Goal: Information Seeking & Learning: Compare options

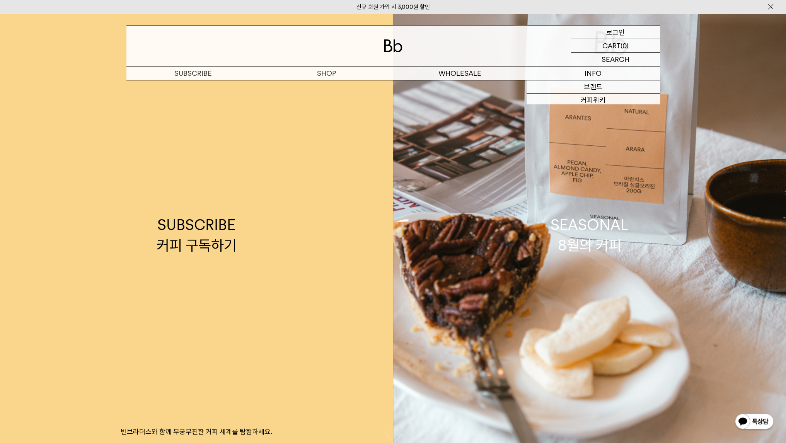
click at [613, 32] on p "로그인" at bounding box center [615, 32] width 19 height 13
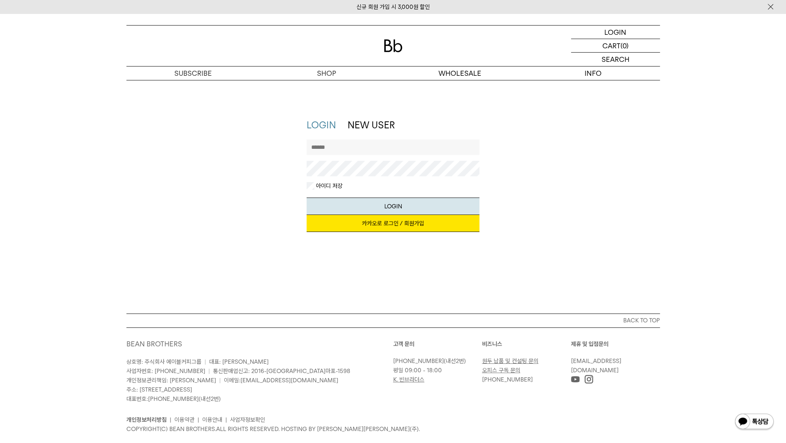
click at [394, 146] on input "text" at bounding box center [393, 147] width 173 height 15
type input "*"
type input "*******"
click at [307, 198] on button "LOGIN" at bounding box center [393, 206] width 173 height 17
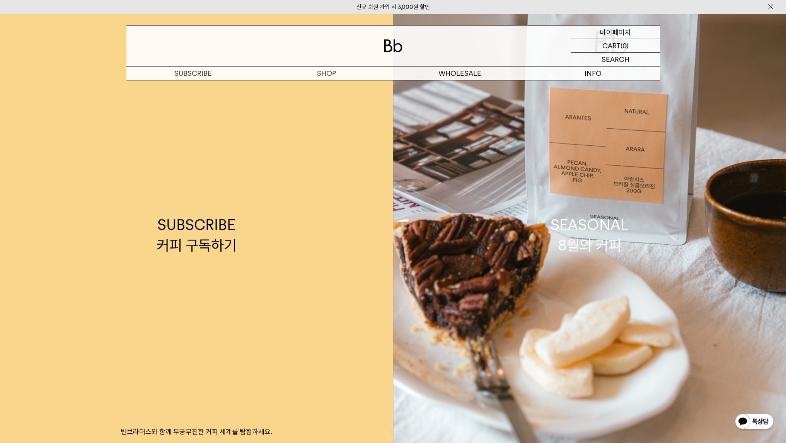
click at [618, 32] on p "마이페이지" at bounding box center [615, 32] width 31 height 13
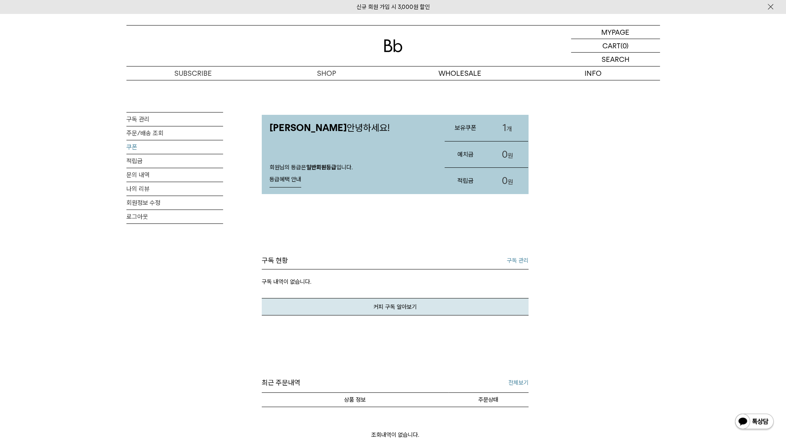
click at [131, 148] on link "쿠폰" at bounding box center [174, 147] width 97 height 14
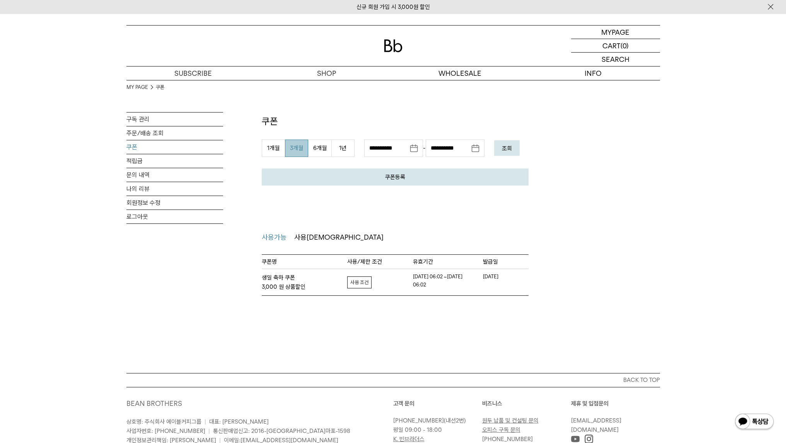
click at [358, 283] on link "자세히보기" at bounding box center [359, 282] width 24 height 12
drag, startPoint x: 360, startPoint y: 329, endPoint x: 379, endPoint y: 329, distance: 19.3
click at [379, 329] on dt "쿠폰 중복사용 여부" at bounding box center [378, 328] width 46 height 8
drag, startPoint x: 402, startPoint y: 329, endPoint x: 441, endPoint y: 329, distance: 38.7
click at [441, 329] on dd "상품할인별 중복 사용불가" at bounding box center [430, 328] width 56 height 8
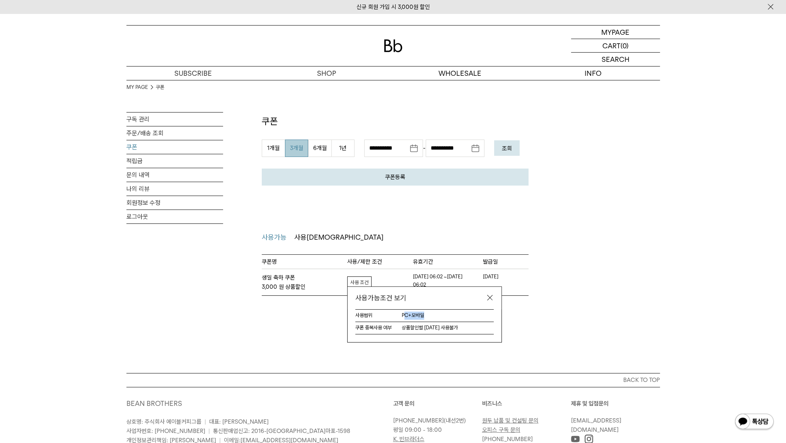
drag, startPoint x: 427, startPoint y: 321, endPoint x: 404, endPoint y: 318, distance: 23.3
click at [404, 318] on dl "사용범위 PC+모바일" at bounding box center [424, 315] width 138 height 13
click at [489, 299] on link at bounding box center [490, 298] width 8 height 8
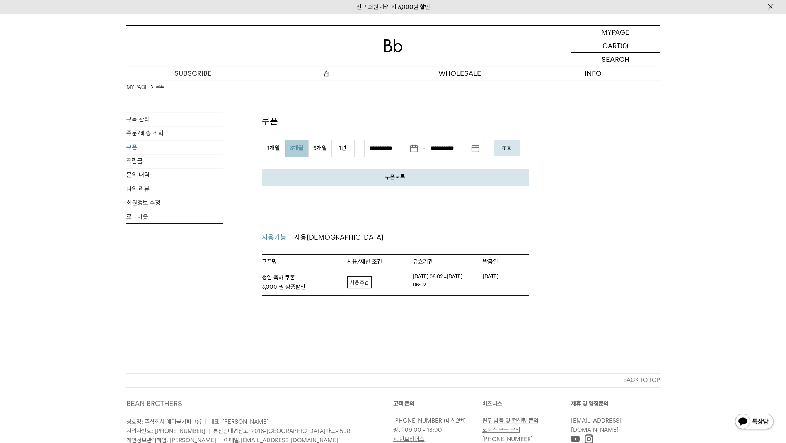
click at [325, 74] on p "숍" at bounding box center [326, 74] width 133 height 14
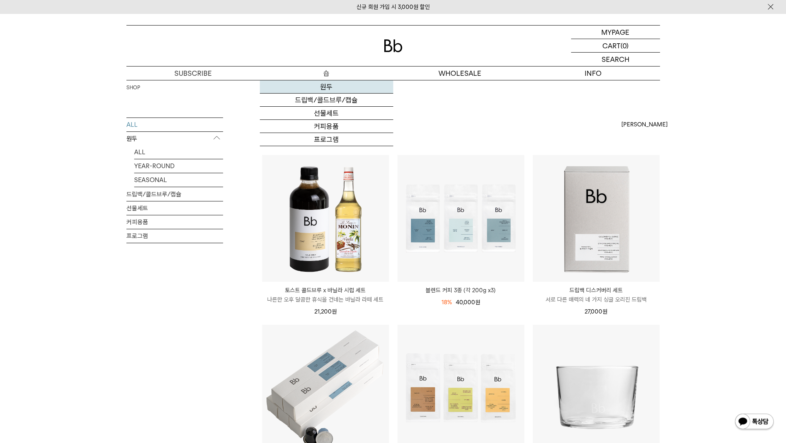
click at [327, 85] on link "원두" at bounding box center [326, 86] width 133 height 13
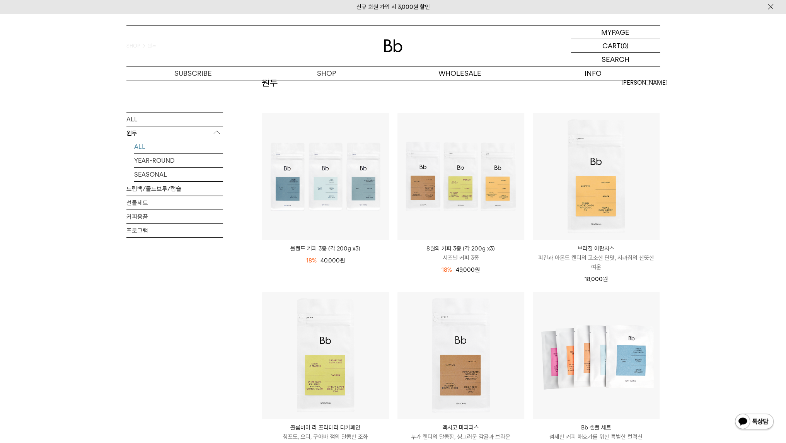
scroll to position [77, 0]
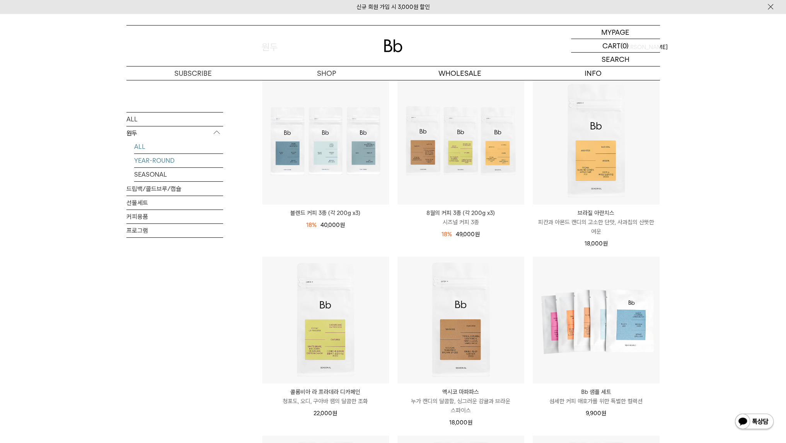
click at [169, 162] on link "YEAR-ROUND" at bounding box center [178, 161] width 89 height 14
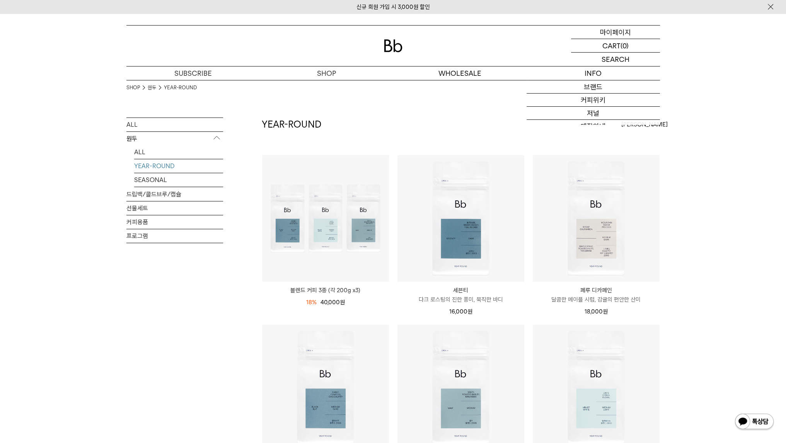
click at [619, 28] on p "마이페이지" at bounding box center [615, 32] width 31 height 13
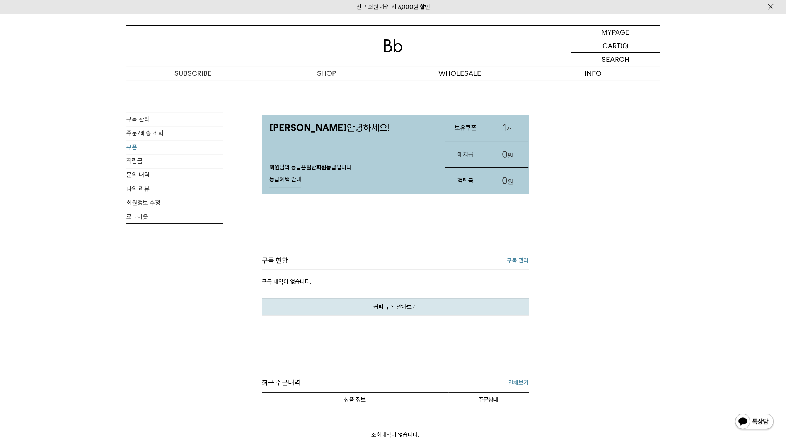
click at [134, 149] on link "쿠폰" at bounding box center [174, 147] width 97 height 14
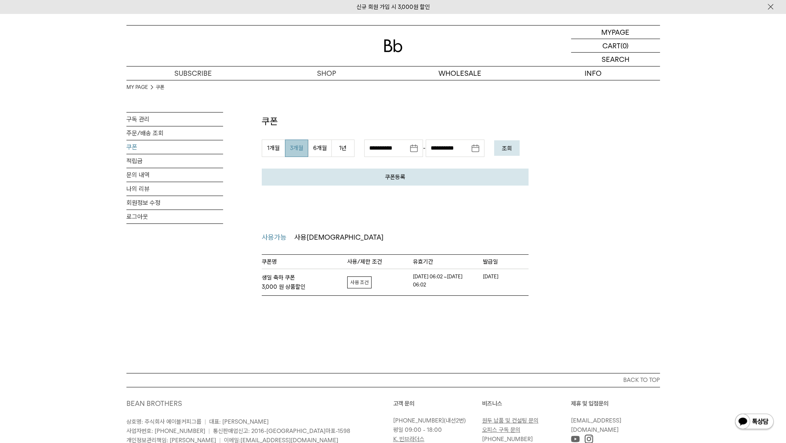
drag, startPoint x: 449, startPoint y: 287, endPoint x: 427, endPoint y: 285, distance: 22.5
click at [427, 285] on em "[DATE] 06:02 ~[DATE] 06:02" at bounding box center [438, 281] width 50 height 16
click at [434, 318] on div "MY PAGE MY PAGE 쿠폰 구독 관리 주문/배송 조회 쿠폰 적립금 문의 내역 나의 리뷰 회원정보 수정 로그아웃 쿠폰 쿠폰등록 취소 등록…" at bounding box center [393, 194] width 786 height 360
click at [134, 160] on link "적립금" at bounding box center [174, 161] width 97 height 14
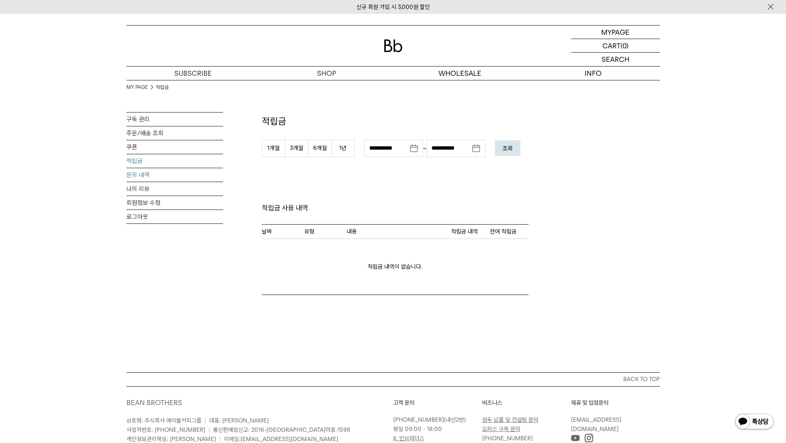
click at [133, 172] on link "문의 내역" at bounding box center [174, 175] width 97 height 14
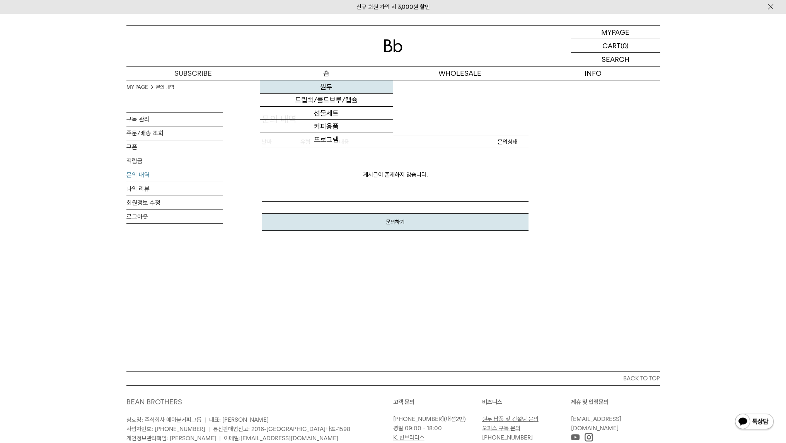
click at [325, 84] on link "원두" at bounding box center [326, 86] width 133 height 13
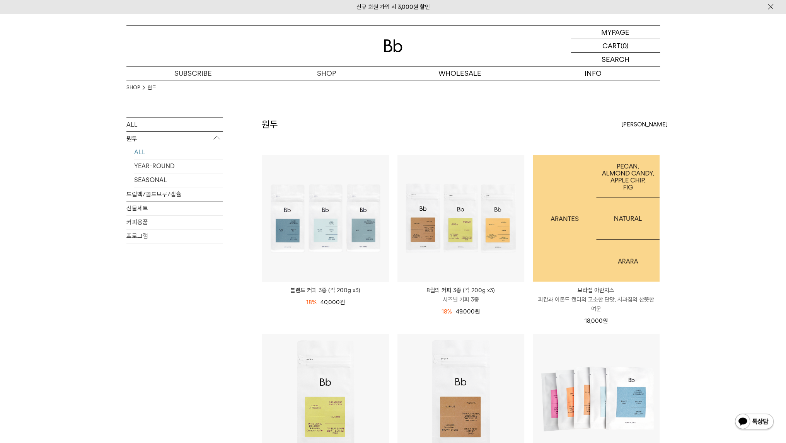
click at [595, 254] on img at bounding box center [596, 218] width 127 height 127
click at [570, 221] on img at bounding box center [596, 218] width 127 height 127
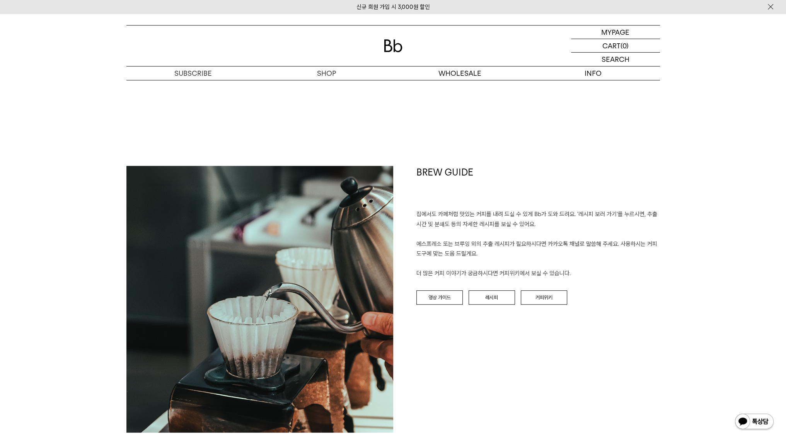
scroll to position [773, 0]
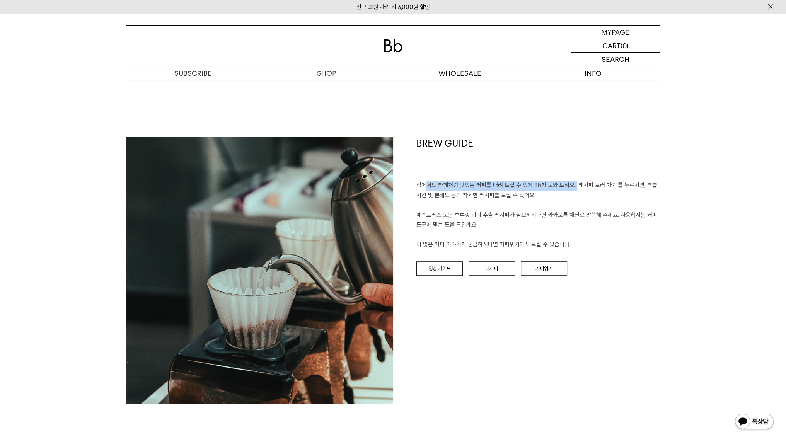
drag, startPoint x: 428, startPoint y: 186, endPoint x: 575, endPoint y: 186, distance: 146.6
click at [575, 186] on p "집에서도 카페처럼 맛있는 커피를 내려 드실 ﻿수 있게 Bb가 도와 드려요. '레시피 보러 가기'를 누르시면, 추출 시간 및 분쇄도 등의 자세한…" at bounding box center [538, 215] width 244 height 69
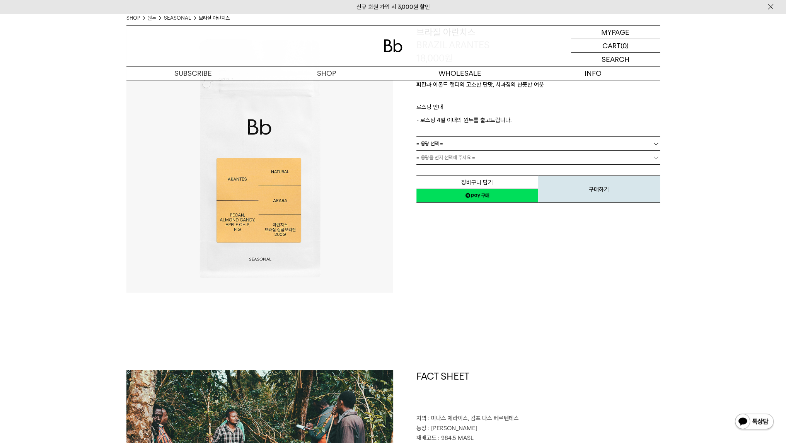
scroll to position [0, 0]
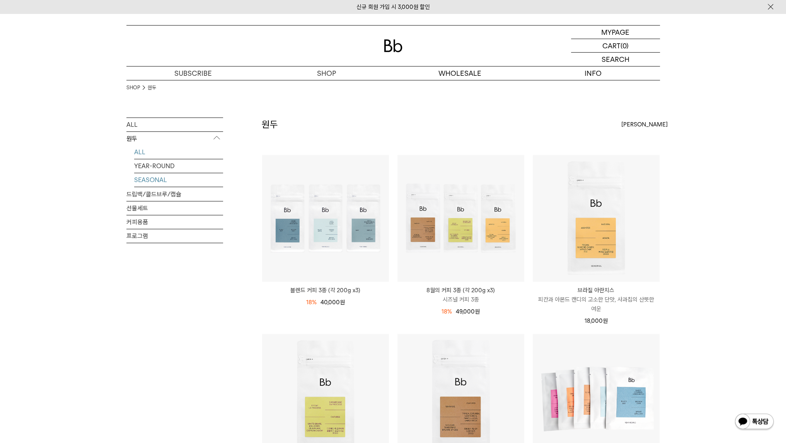
click at [157, 180] on link "SEASONAL" at bounding box center [178, 180] width 89 height 14
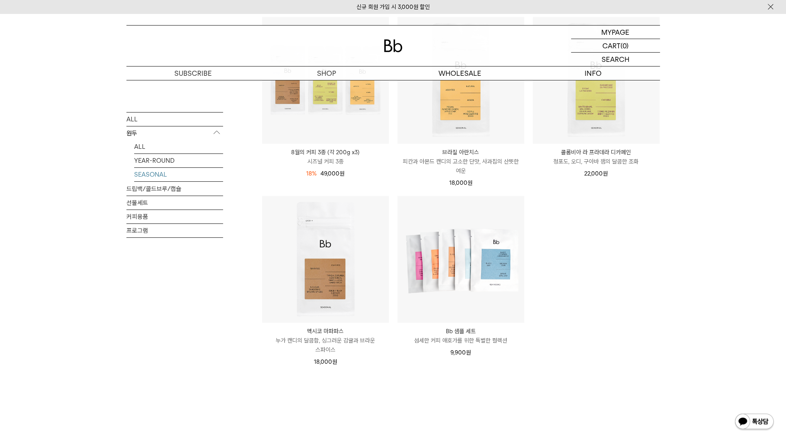
scroll to position [155, 0]
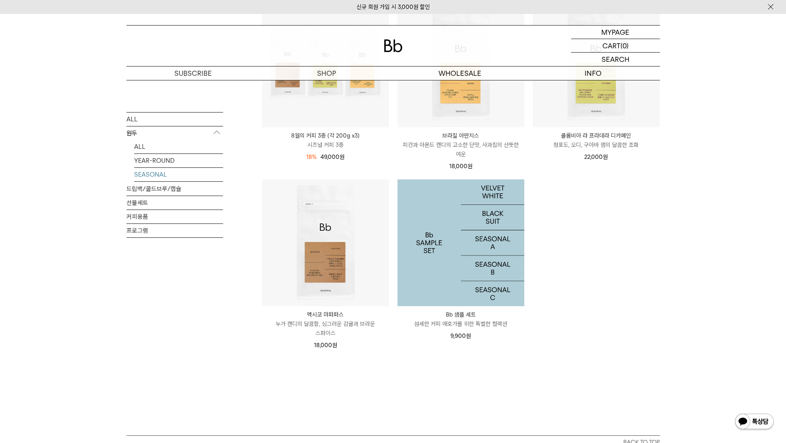
click at [483, 254] on img at bounding box center [461, 242] width 127 height 127
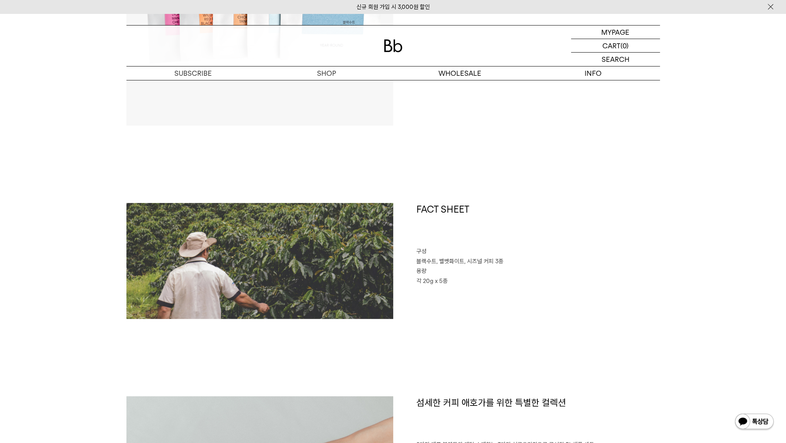
scroll to position [232, 0]
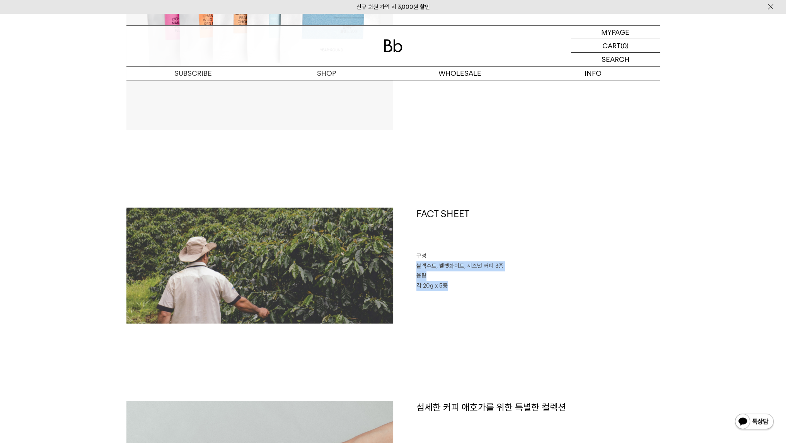
drag, startPoint x: 438, startPoint y: 257, endPoint x: 447, endPoint y: 281, distance: 25.7
click at [447, 281] on div "FACT SHEET 구성 블랙수트, 벨벳화이트, 시즈널 커피 3종 용량 각 20g x 5종" at bounding box center [526, 266] width 267 height 116
click at [468, 300] on div "FACT SHEET 구성 블랙수트, 벨벳화이트, 시즈널 커피 3종 용량 각 20g x 5종" at bounding box center [526, 266] width 267 height 116
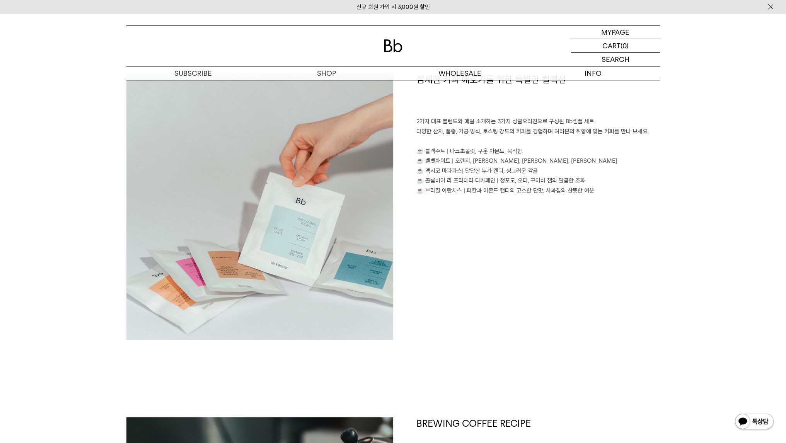
scroll to position [580, 0]
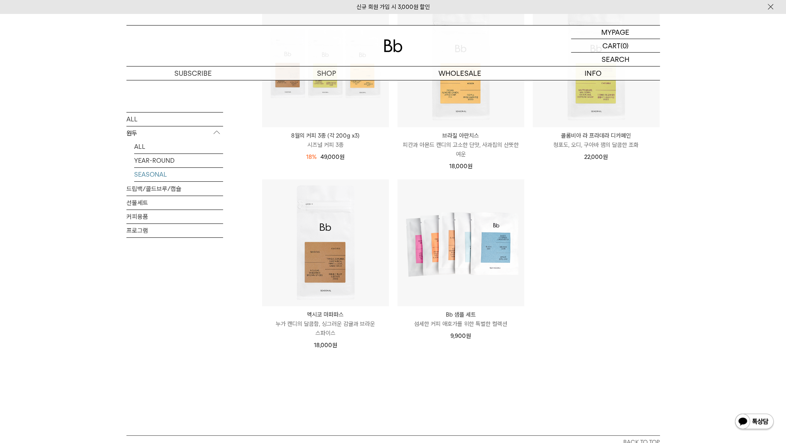
click at [560, 320] on ul "8월의 커피 3종 (각 200g x3) 시즈널 커피 3종 18% 60,000원 49,000 원" at bounding box center [461, 179] width 406 height 358
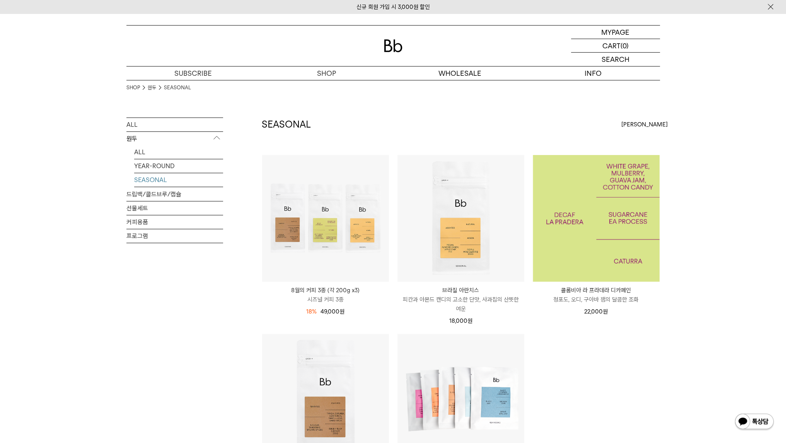
click at [594, 201] on img at bounding box center [596, 218] width 127 height 127
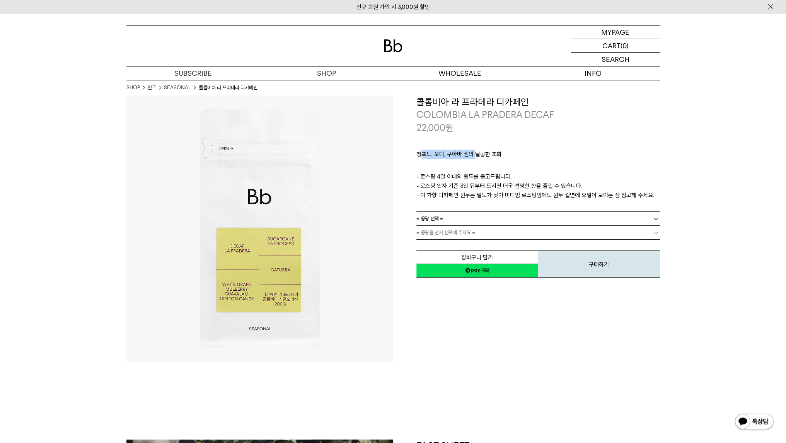
drag, startPoint x: 421, startPoint y: 157, endPoint x: 476, endPoint y: 157, distance: 54.5
click at [476, 157] on p "청포도, 오디, 구아바 잼의 달콤한 조화" at bounding box center [538, 156] width 244 height 13
click at [434, 174] on p "- 로스팅 4일 이내의 원두를 출고드립니다. - 로스팅 일자 기준 3일 뒤부터 드시면 더욱 선명한 향을 즐길 수 있습니다. - 이 가향 디카페…" at bounding box center [538, 186] width 244 height 28
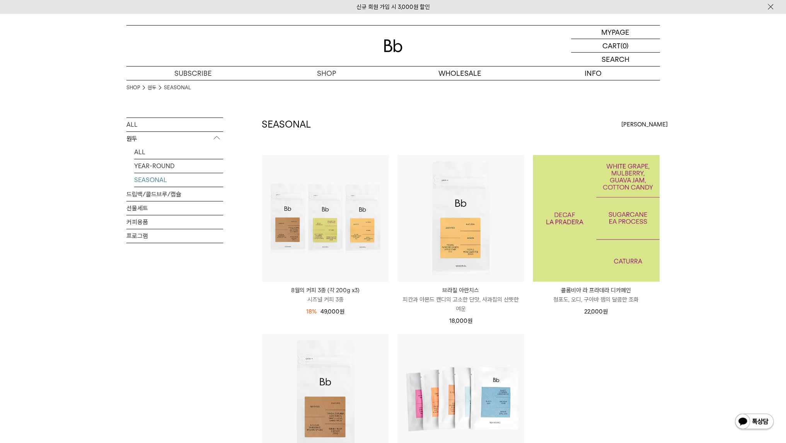
click at [603, 186] on img at bounding box center [596, 218] width 127 height 127
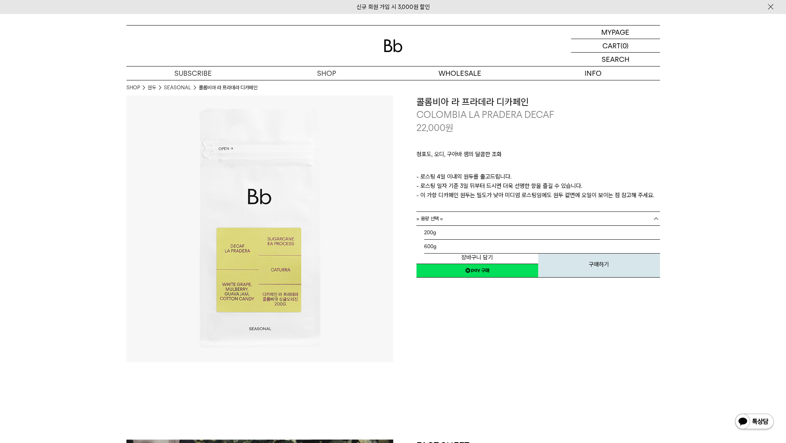
click at [548, 218] on link "= 용량 선택 =" at bounding box center [538, 219] width 244 height 14
click at [537, 230] on li "200g" at bounding box center [542, 233] width 236 height 14
click at [515, 233] on link "= 분쇄도 선택 =" at bounding box center [538, 233] width 244 height 14
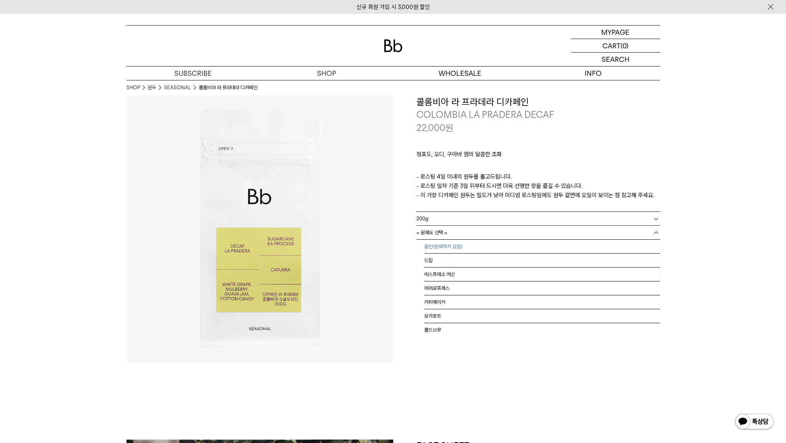
click at [509, 242] on li "홀빈(분쇄하지 않음)" at bounding box center [542, 247] width 236 height 14
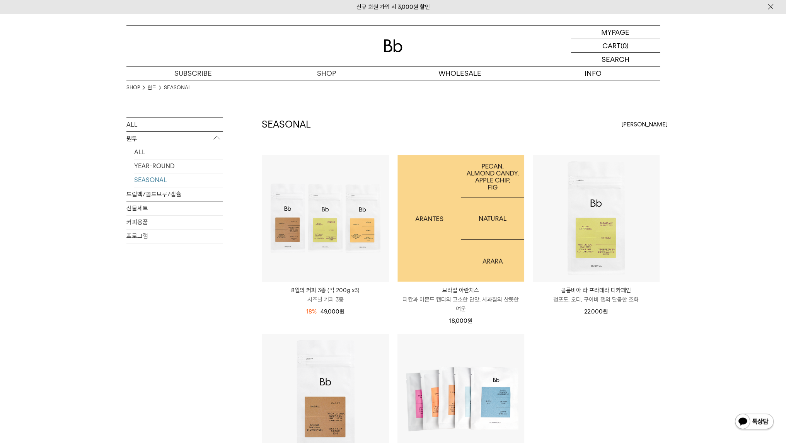
click at [487, 223] on img at bounding box center [461, 218] width 127 height 127
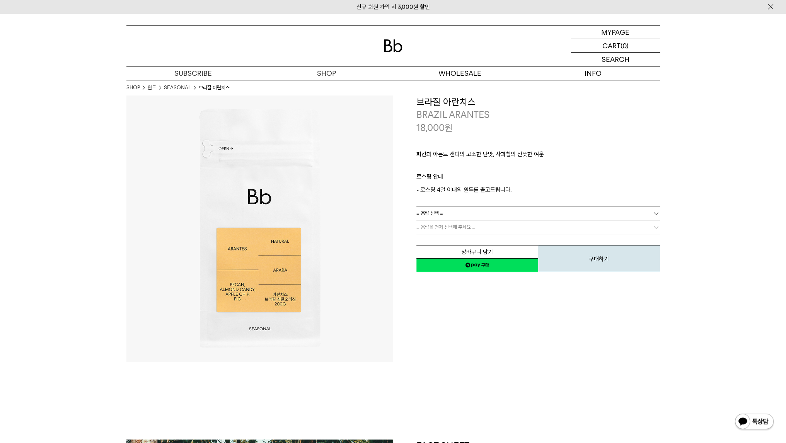
click at [489, 215] on link "= 용량 선택 =" at bounding box center [538, 213] width 244 height 14
click at [483, 228] on li "200g" at bounding box center [542, 227] width 236 height 14
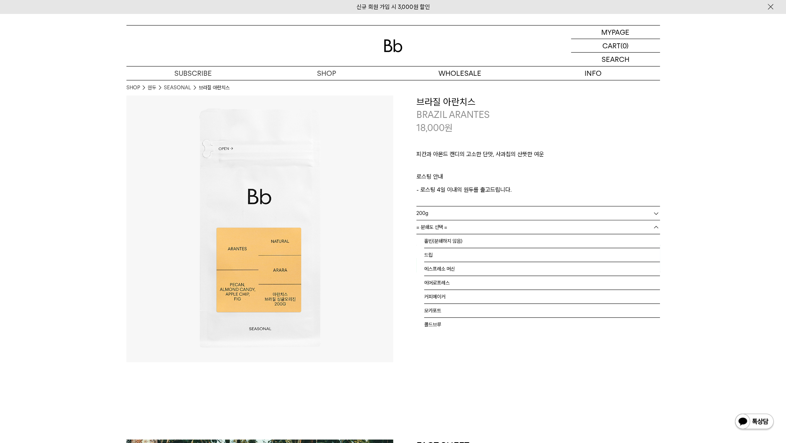
click at [484, 227] on link "= 분쇄도 선택 =" at bounding box center [538, 227] width 244 height 14
click at [481, 235] on li "홀빈(분쇄하지 않음)" at bounding box center [542, 241] width 236 height 14
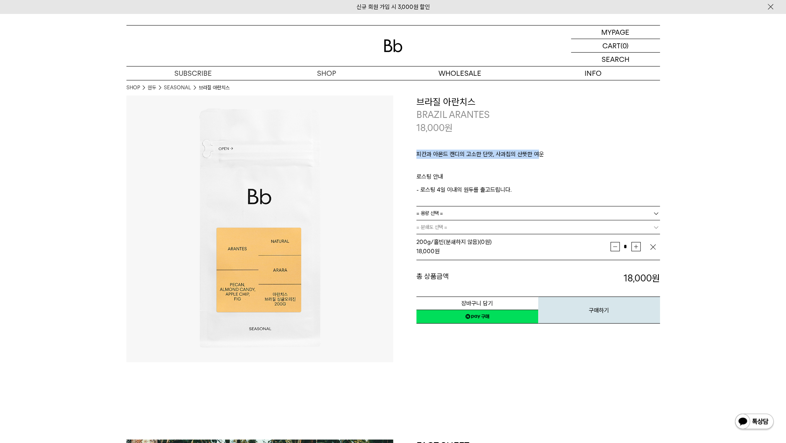
drag, startPoint x: 418, startPoint y: 157, endPoint x: 535, endPoint y: 157, distance: 116.8
click at [535, 157] on p "피칸과 아몬드 캔디의 고소한 단맛, 사과칩의 산뜻한 여운" at bounding box center [538, 156] width 244 height 13
click at [568, 169] on p "ㅤ" at bounding box center [538, 167] width 244 height 9
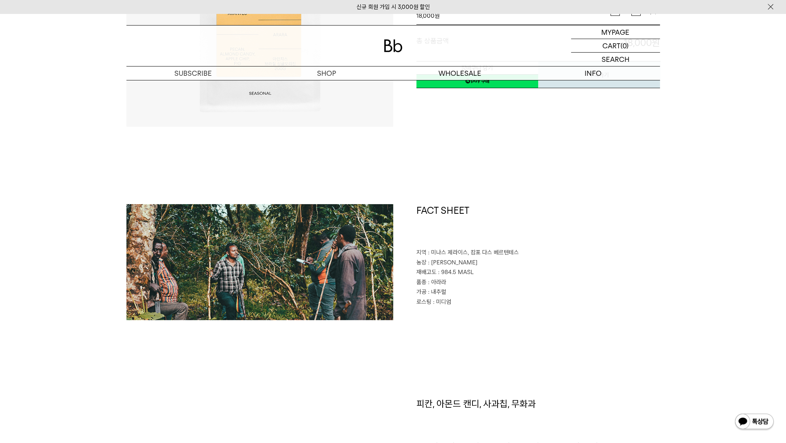
scroll to position [232, 0]
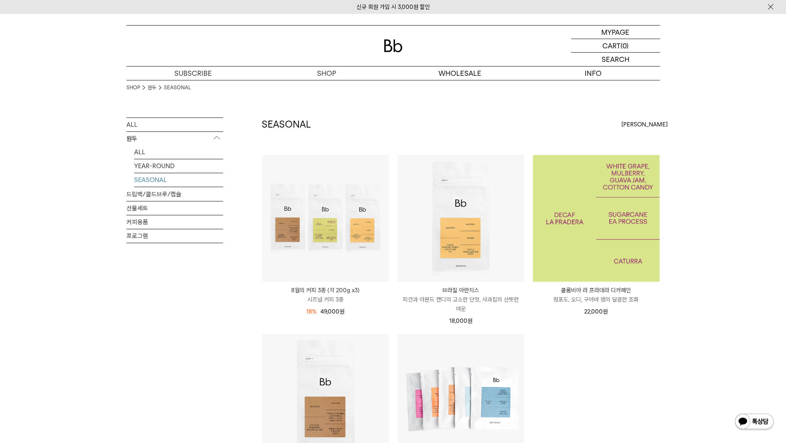
click at [585, 205] on img at bounding box center [596, 218] width 127 height 127
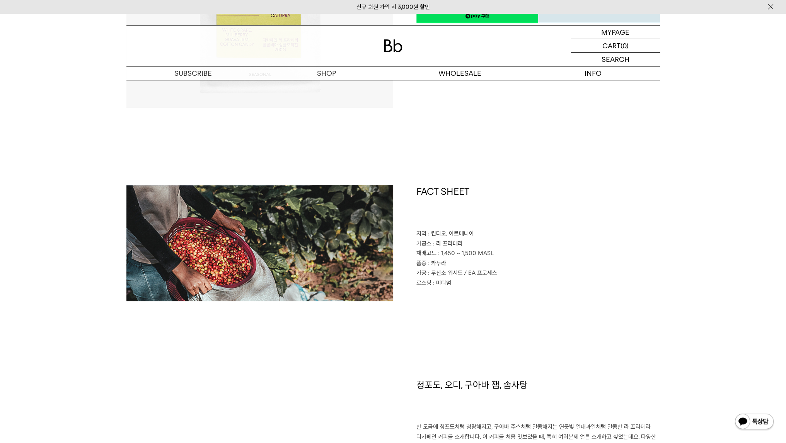
scroll to position [271, 0]
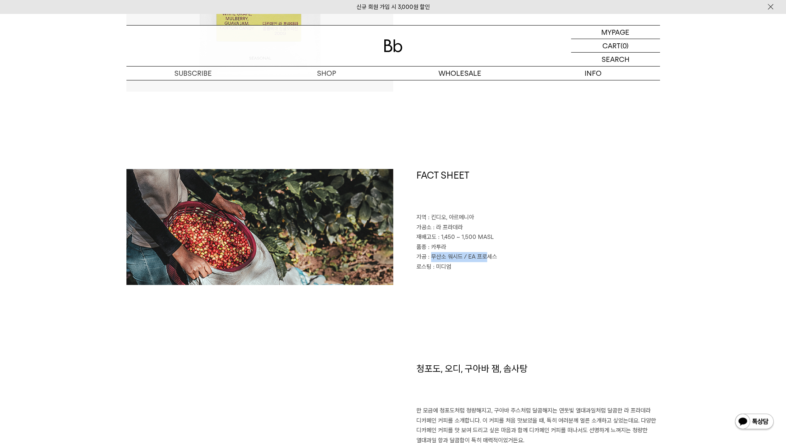
drag, startPoint x: 432, startPoint y: 254, endPoint x: 485, endPoint y: 253, distance: 52.6
click at [485, 253] on p "가공 : 무산소 워시드 / EA 프로세스" at bounding box center [538, 257] width 244 height 10
click at [454, 264] on p "로스팅 : 미디엄" at bounding box center [538, 267] width 244 height 10
drag, startPoint x: 458, startPoint y: 266, endPoint x: 425, endPoint y: 268, distance: 33.3
click at [425, 268] on p "로스팅 : 미디엄" at bounding box center [538, 267] width 244 height 10
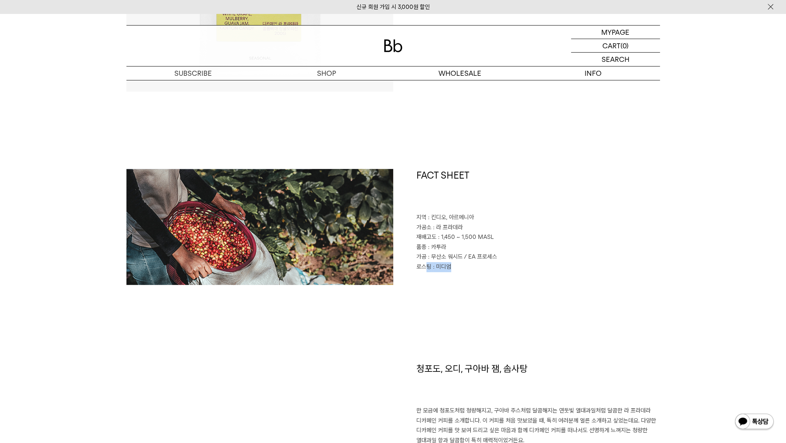
click at [493, 280] on div "FACT SHEET 지역 : 킨디오, 아르메니아 가공소 : 라 프라데라 재배고도 : 1,450 ~ 1,500 MASL 품종 : 카투라 가공 :…" at bounding box center [526, 227] width 267 height 116
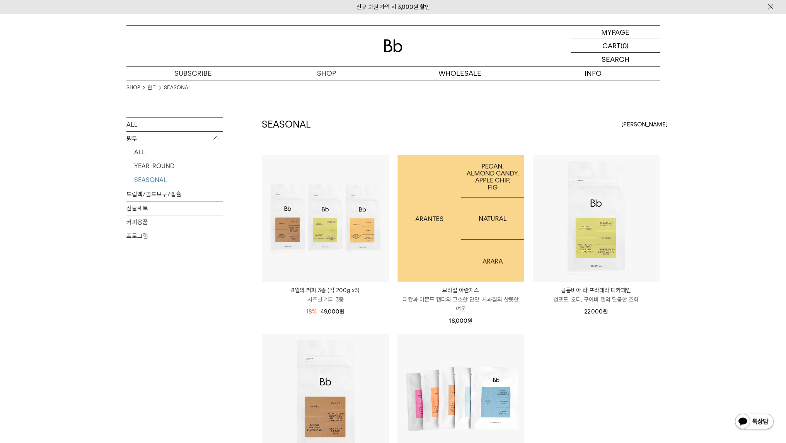
click at [459, 205] on img at bounding box center [461, 218] width 127 height 127
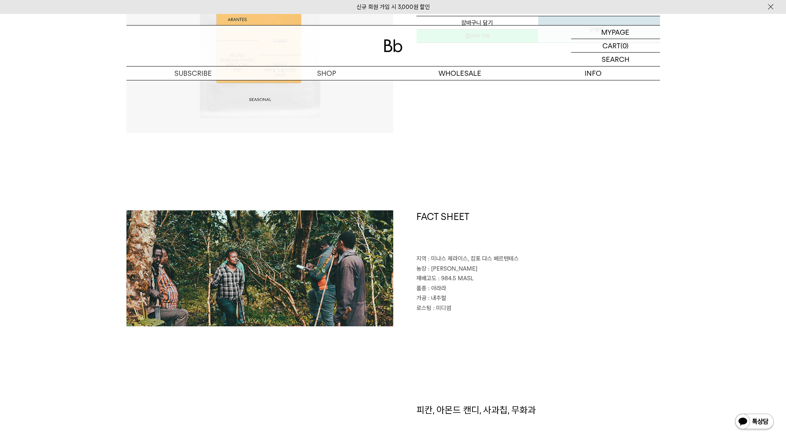
scroll to position [232, 0]
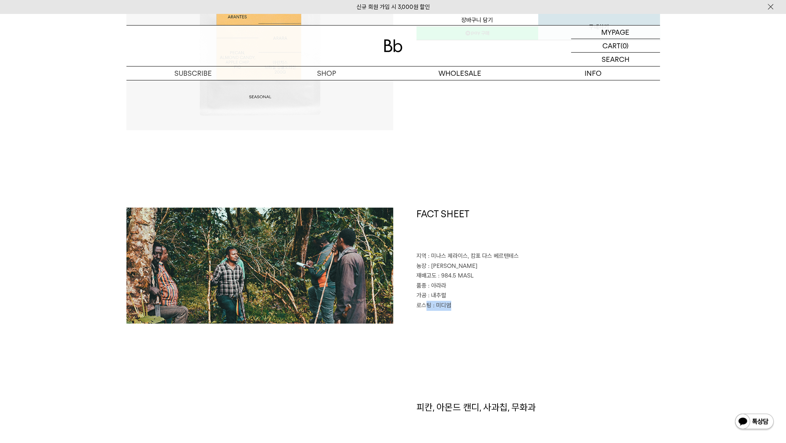
drag, startPoint x: 453, startPoint y: 307, endPoint x: 428, endPoint y: 307, distance: 24.4
click at [428, 307] on p "로스팅 : 미디엄" at bounding box center [538, 306] width 244 height 10
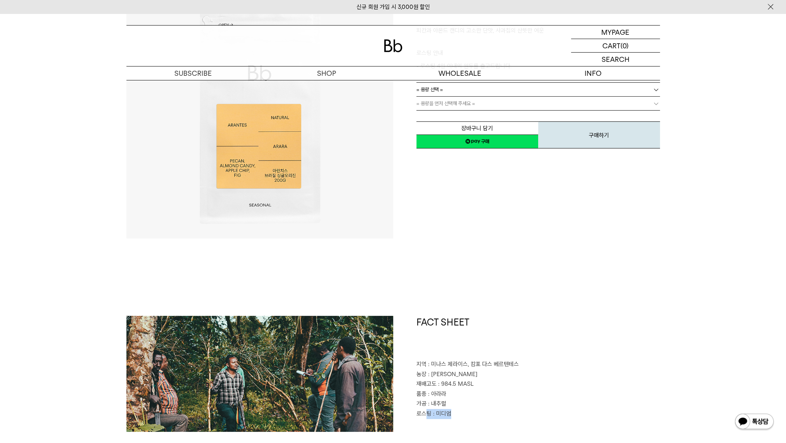
scroll to position [77, 0]
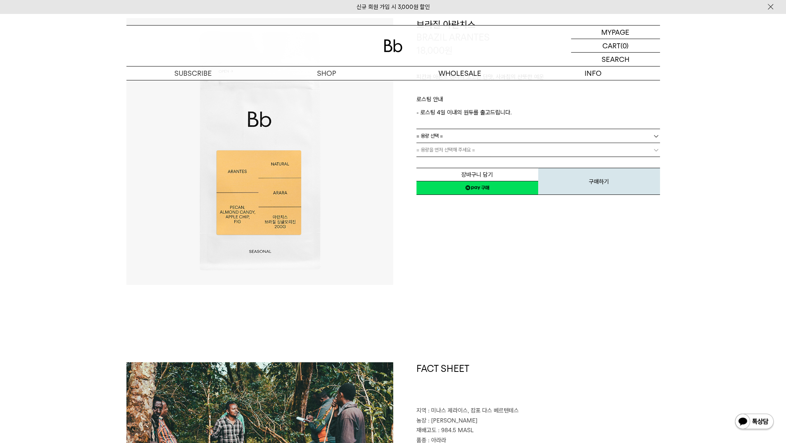
drag, startPoint x: 535, startPoint y: 277, endPoint x: 531, endPoint y: 275, distance: 4.7
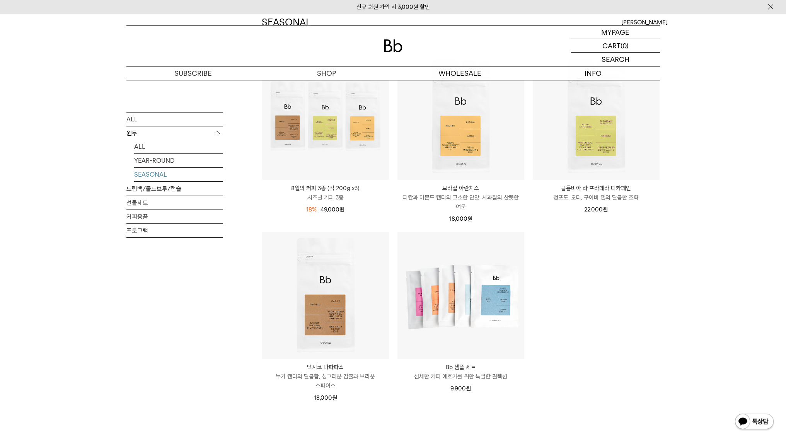
scroll to position [155, 0]
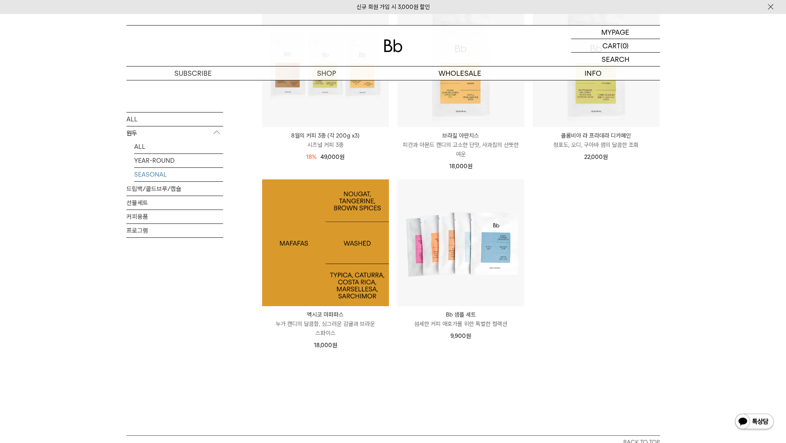
click at [325, 259] on img at bounding box center [325, 242] width 127 height 127
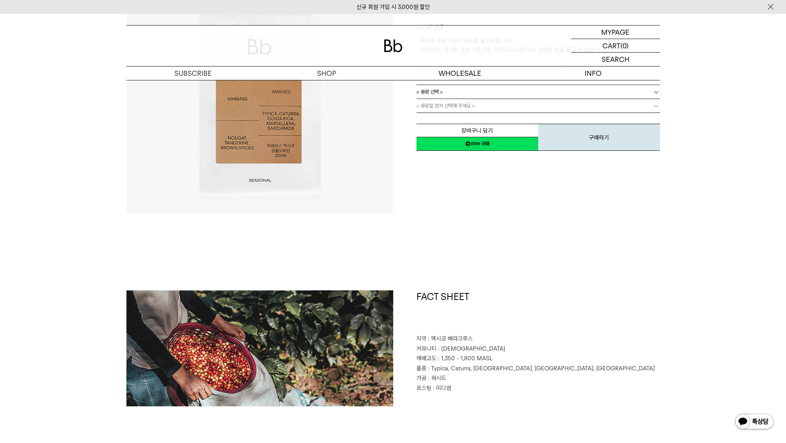
scroll to position [193, 0]
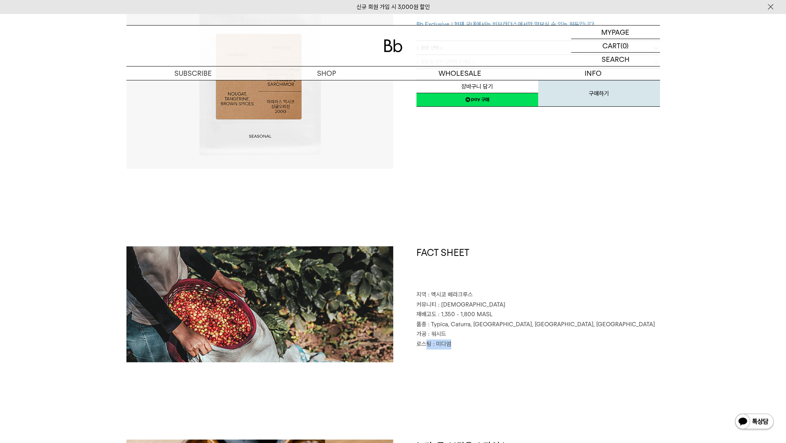
drag, startPoint x: 460, startPoint y: 341, endPoint x: 426, endPoint y: 341, distance: 34.4
click at [426, 341] on p "로스팅 : 미디엄" at bounding box center [538, 345] width 244 height 10
click at [542, 277] on h1 "FACT SHEET" at bounding box center [538, 268] width 244 height 44
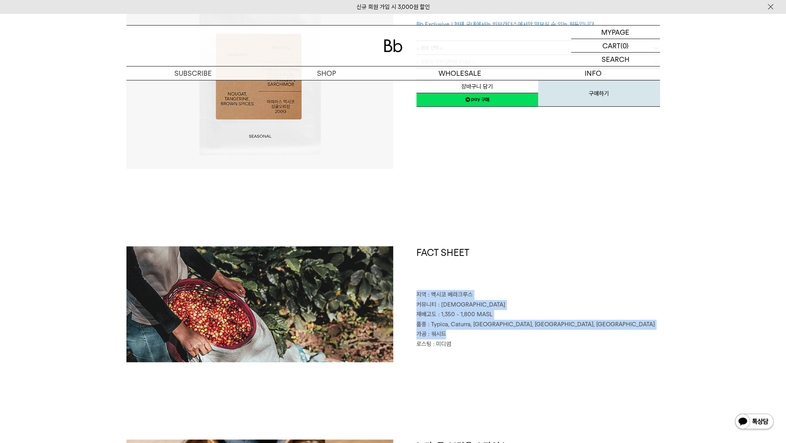
drag, startPoint x: 514, startPoint y: 277, endPoint x: 537, endPoint y: 335, distance: 62.7
click at [537, 335] on div "FACT SHEET 지역 : 멕시코 베라크루스 커뮤니티 : 마파파스 재배고도 : 1,350 - 1,800 MASL 품종 : Typica, Ca…" at bounding box center [526, 304] width 267 height 116
click at [607, 255] on h1 "FACT SHEET" at bounding box center [538, 268] width 244 height 44
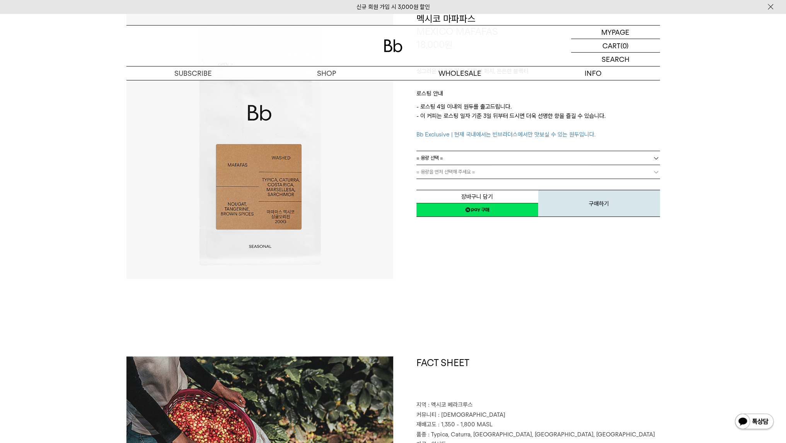
scroll to position [77, 0]
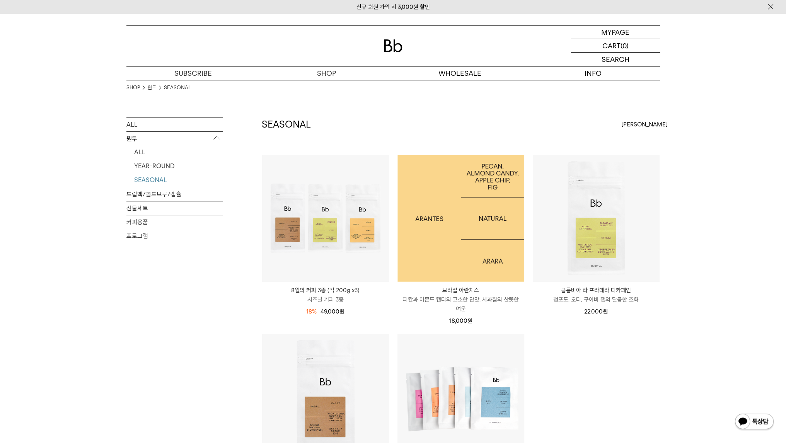
click at [465, 237] on img at bounding box center [461, 218] width 127 height 127
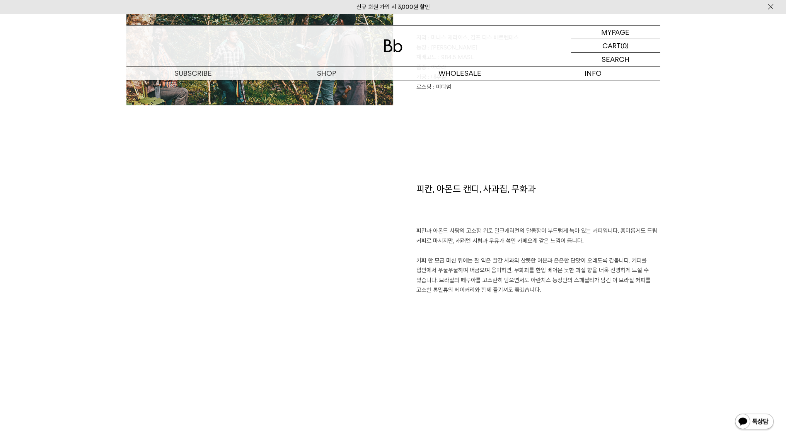
scroll to position [464, 0]
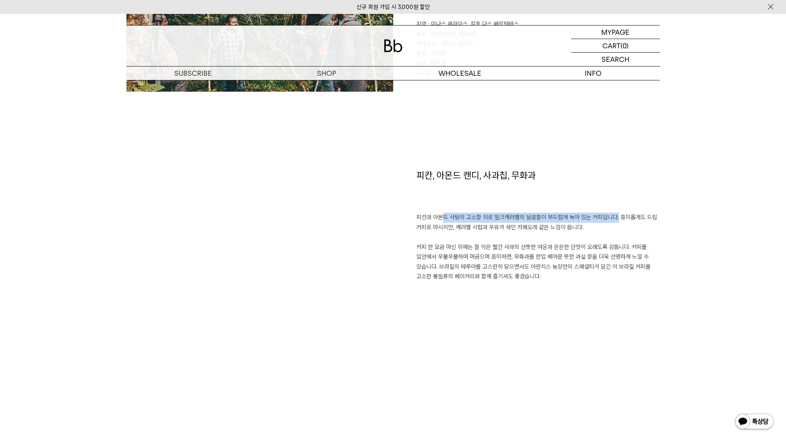
drag, startPoint x: 437, startPoint y: 218, endPoint x: 616, endPoint y: 218, distance: 178.7
click at [616, 218] on p "피칸과 아몬드 사탕의 고소함 위로 밀크캐러멜의 달콤함이 부드럽게 녹아 있는 커피입니다. 흥미롭게도 드립 커피로 마시지만, 캐러멜 시럽과 우유가…" at bounding box center [538, 247] width 244 height 69
click at [545, 231] on p "피칸과 아몬드 사탕의 고소함 위로 밀크캐러멜의 달콤함이 부드럽게 녹아 있는 커피입니다. 흥미롭게도 드립 커피로 마시지만, 캐러멜 시럽과 우유가…" at bounding box center [538, 247] width 244 height 69
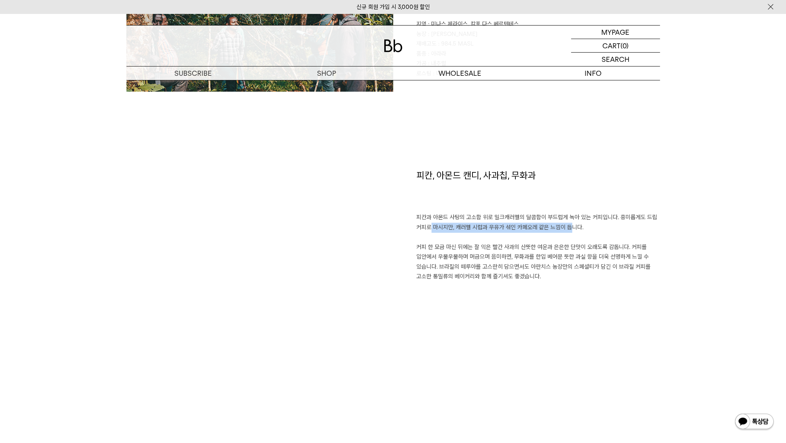
drag, startPoint x: 428, startPoint y: 228, endPoint x: 566, endPoint y: 228, distance: 137.7
click at [566, 228] on p "피칸과 아몬드 사탕의 고소함 위로 밀크캐러멜의 달콤함이 부드럽게 녹아 있는 커피입니다. 흥미롭게도 드립 커피로 마시지만, 캐러멜 시럽과 우유가…" at bounding box center [538, 247] width 244 height 69
click at [427, 252] on p "피칸과 아몬드 사탕의 고소함 위로 밀크캐러멜의 달콤함이 부드럽게 녹아 있는 커피입니다. 흥미롭게도 드립 커피로 마시지만, 캐러멜 시럽과 우유가…" at bounding box center [538, 247] width 244 height 69
drag, startPoint x: 425, startPoint y: 245, endPoint x: 641, endPoint y: 276, distance: 217.9
click at [641, 276] on p "피칸과 아몬드 사탕의 고소함 위로 밀크캐러멜의 달콤함이 부드럽게 녹아 있는 커피입니다. 흥미롭게도 드립 커피로 마시지만, 캐러멜 시럽과 우유가…" at bounding box center [538, 247] width 244 height 69
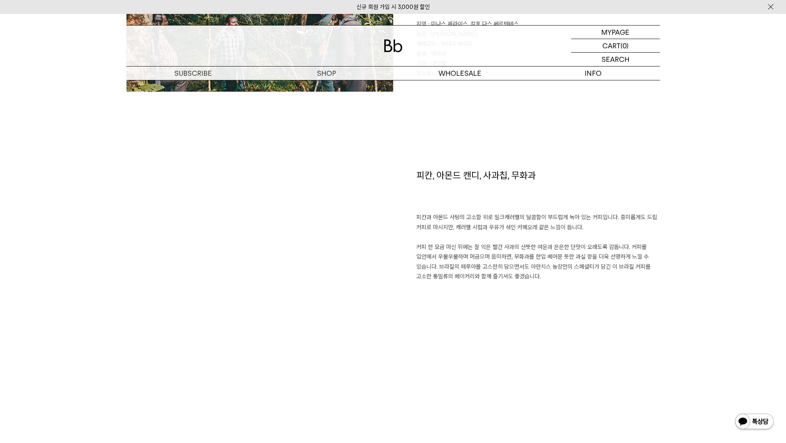
click at [596, 307] on div "피칸, 아몬드 캔디, 사과칩, 무화과 피칸과 아몬드 사탕의 고소함 위로 밀크캐러멜의 달콤함이 부드럽게 녹아 있는 커피입니다. 흥미롭게도 드립 …" at bounding box center [526, 269] width 267 height 200
drag, startPoint x: 585, startPoint y: 194, endPoint x: 631, endPoint y: 300, distance: 115.4
click at [631, 300] on div "피칸, 아몬드 캔디, 사과칩, 무화과 피칸과 아몬드 사탕의 고소함 위로 밀크캐러멜의 달콤함이 부드럽게 녹아 있는 커피입니다. 흥미롭게도 드립 …" at bounding box center [526, 269] width 267 height 200
click at [622, 302] on div "피칸, 아몬드 캔디, 사과칩, 무화과 피칸과 아몬드 사탕의 고소함 위로 밀크캐러멜의 달콤함이 부드럽게 녹아 있는 커피입니다. 흥미롭게도 드립 …" at bounding box center [526, 269] width 267 height 200
drag, startPoint x: 580, startPoint y: 187, endPoint x: 614, endPoint y: 313, distance: 130.5
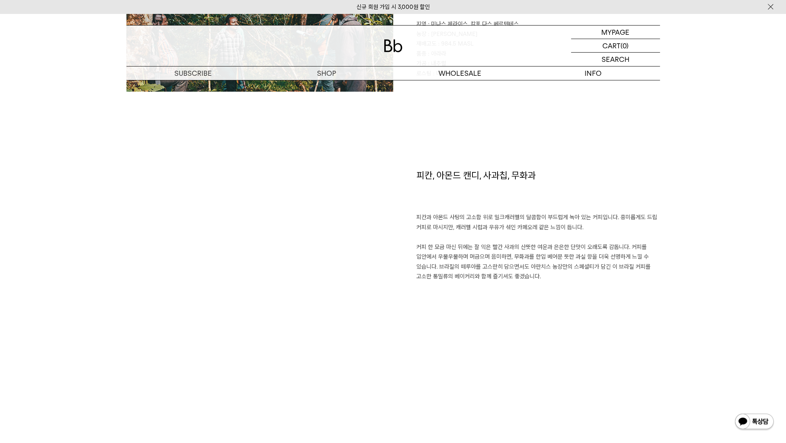
click at [614, 313] on div "피칸, 아몬드 캔디, 사과칩, 무화과 피칸과 아몬드 사탕의 고소함 위로 밀크캐러멜의 달콤함이 부드럽게 녹아 있는 커피입니다. 흥미롭게도 드립 …" at bounding box center [526, 269] width 267 height 200
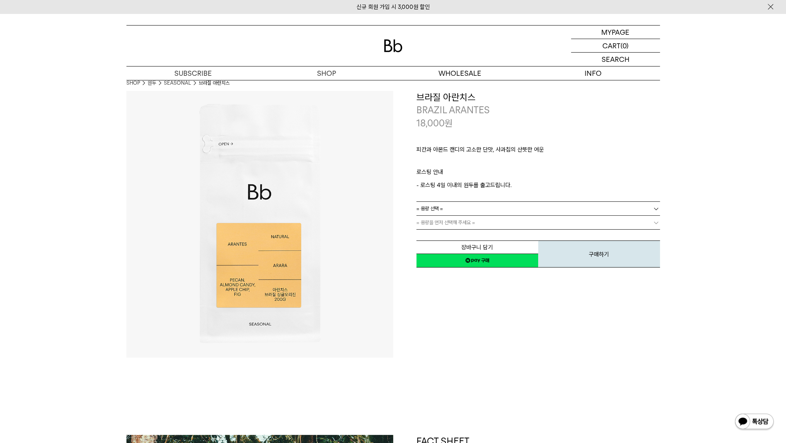
scroll to position [0, 0]
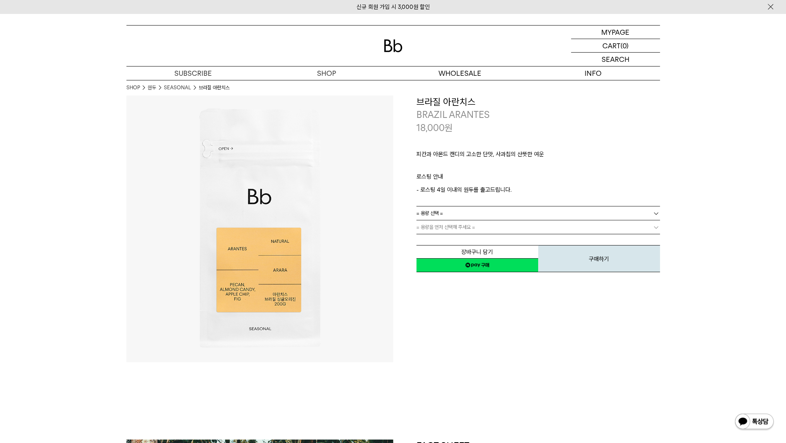
click at [624, 168] on p "ㅤ" at bounding box center [538, 167] width 244 height 9
